Goal: Find contact information: Obtain details needed to contact an individual or organization

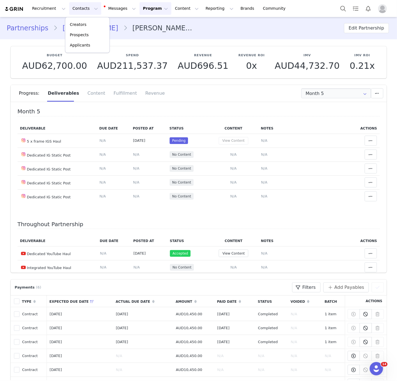
drag, startPoint x: 0, startPoint y: 0, endPoint x: 82, endPoint y: 24, distance: 85.6
click at [82, 24] on p "Creators" at bounding box center [78, 25] width 17 height 6
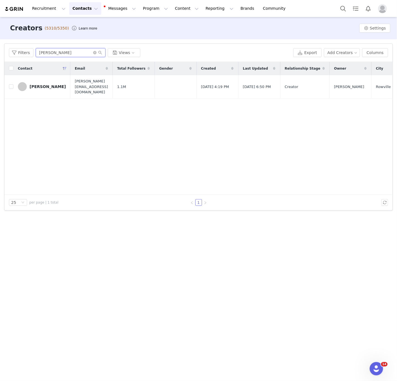
click at [48, 52] on input "[PERSON_NAME]" at bounding box center [71, 52] width 70 height 9
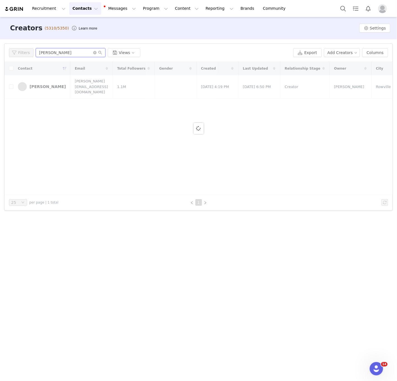
type input "[PERSON_NAME]"
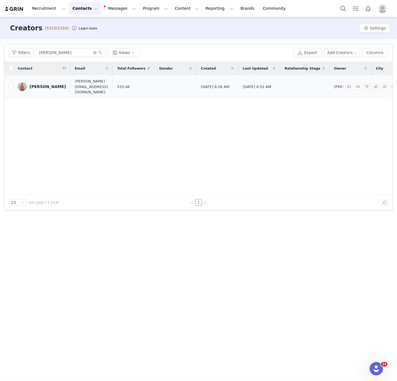
click at [36, 84] on div "[PERSON_NAME]" at bounding box center [48, 86] width 36 height 4
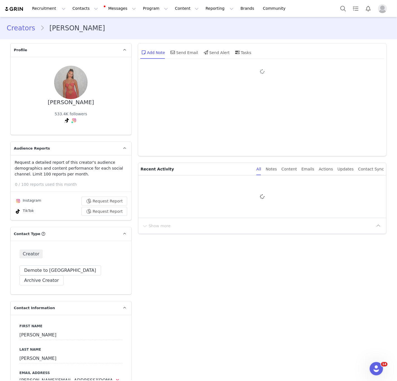
type input "+1 ([GEOGRAPHIC_DATA])"
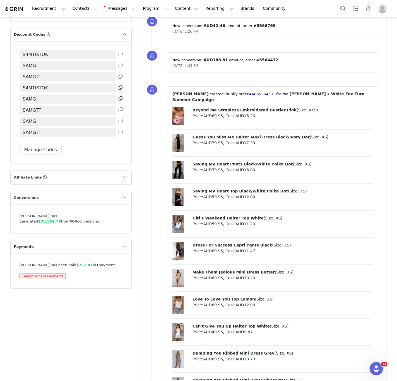
scroll to position [1328, 0]
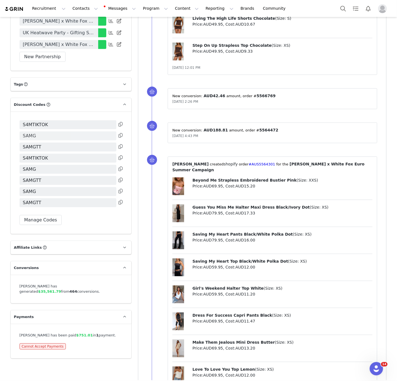
click at [33, 133] on span "SAMG" at bounding box center [29, 136] width 13 height 7
click at [31, 144] on span "SAMGTT" at bounding box center [32, 147] width 18 height 7
copy span "SAMGTT"
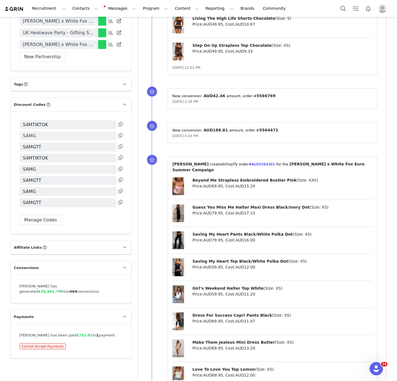
click at [30, 133] on span "SAMG" at bounding box center [29, 136] width 13 height 7
copy span "SAMG"
click at [77, 9] on button "Contacts Contacts" at bounding box center [85, 8] width 32 height 13
click at [78, 23] on p "Creators" at bounding box center [78, 25] width 17 height 6
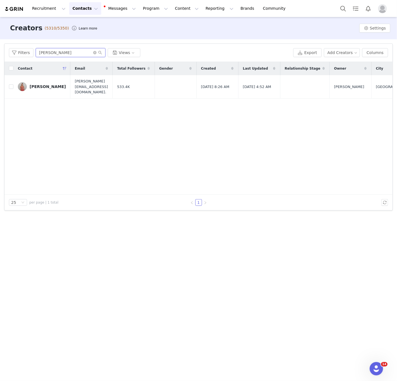
click at [62, 54] on input "[PERSON_NAME]" at bounding box center [71, 52] width 70 height 9
paste input "[PERSON_NAME]"
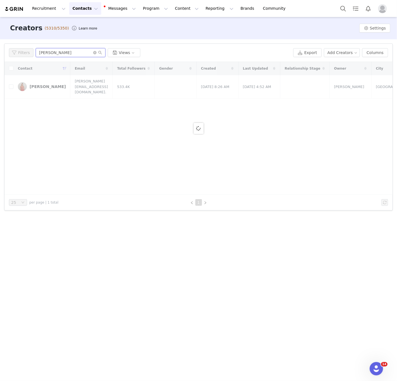
type input "[PERSON_NAME]"
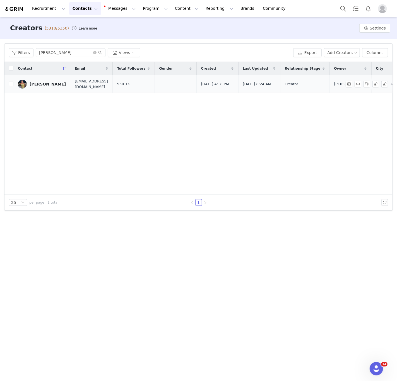
click at [36, 81] on link "[PERSON_NAME]" at bounding box center [42, 84] width 48 height 9
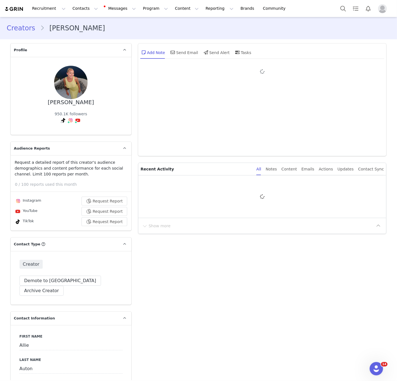
type input "+1 ([GEOGRAPHIC_DATA])"
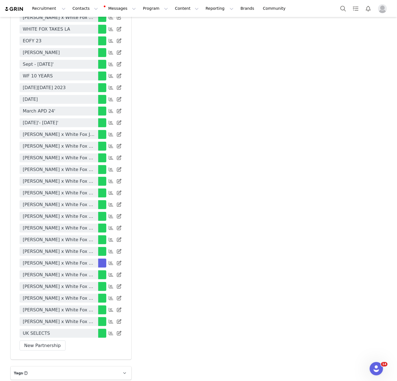
scroll to position [1571, 0]
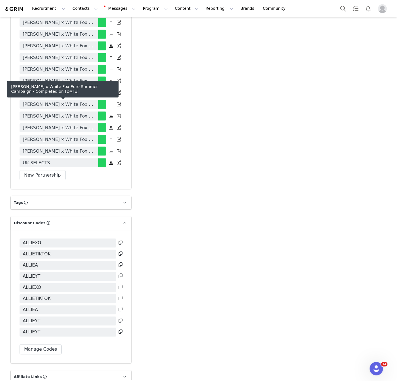
click at [80, 113] on span "[PERSON_NAME] x White Fox Euro Summer Campaign" at bounding box center [59, 116] width 72 height 7
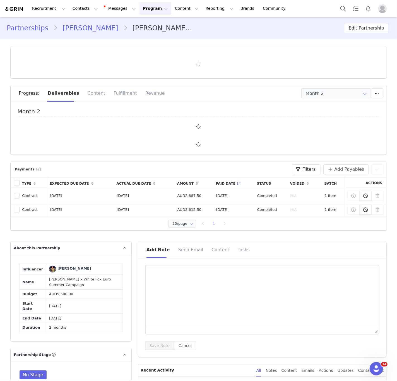
type input "+1 ([GEOGRAPHIC_DATA])"
